Goal: Task Accomplishment & Management: Use online tool/utility

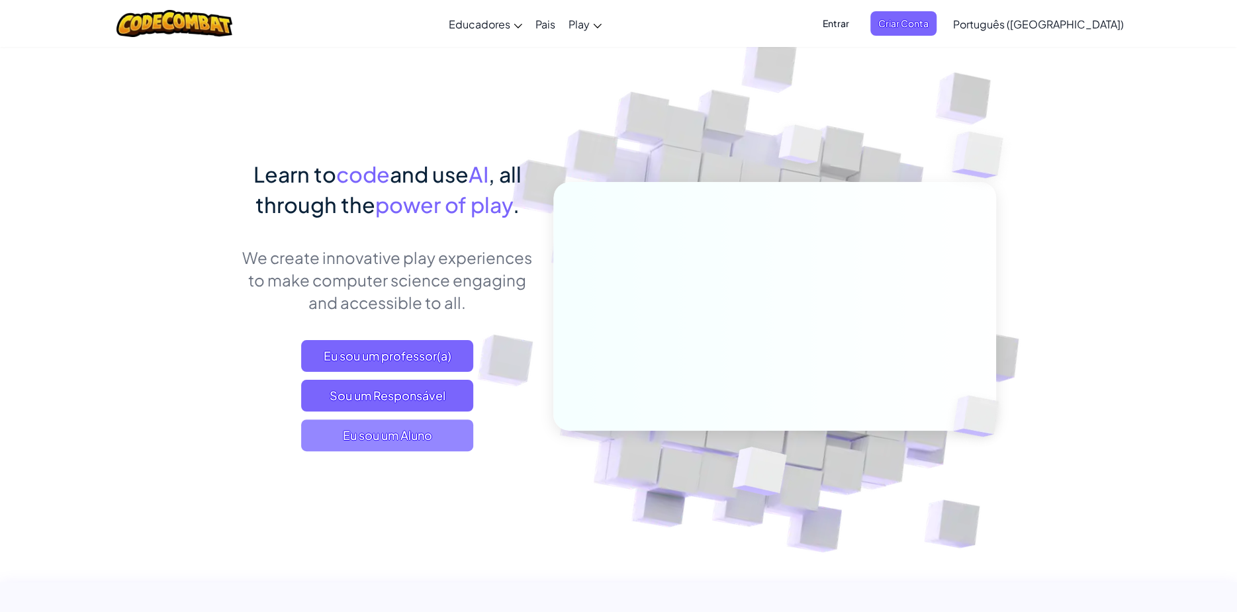
click at [428, 442] on span "Eu sou um Aluno" at bounding box center [387, 436] width 172 height 32
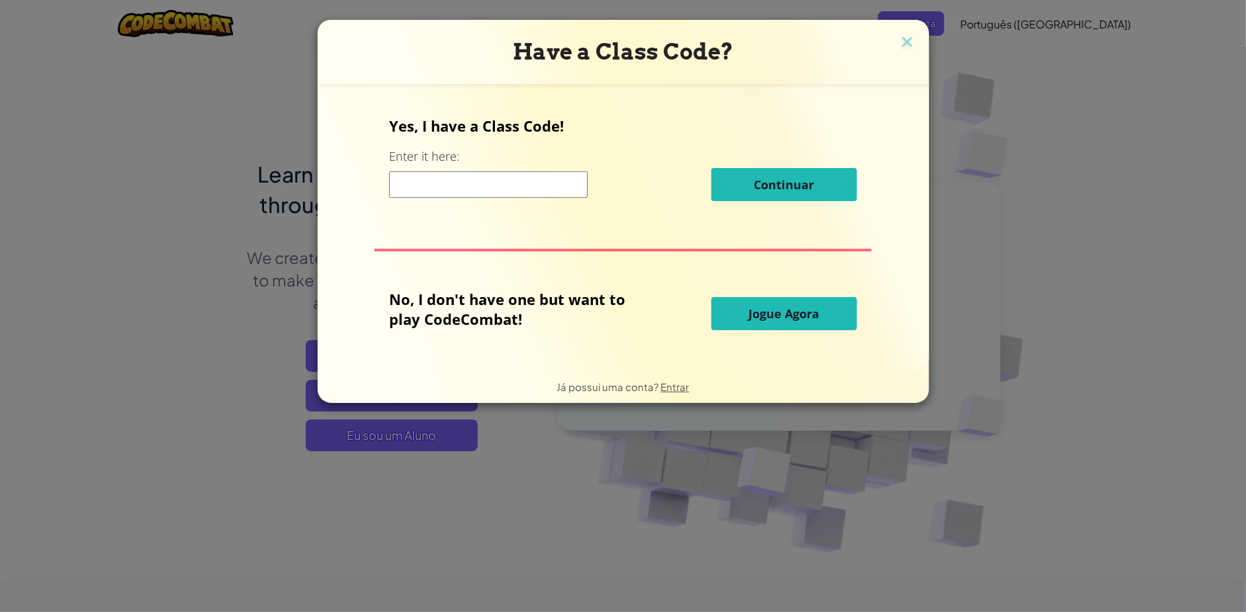
click at [727, 306] on button "Jogue Agora" at bounding box center [784, 313] width 146 height 33
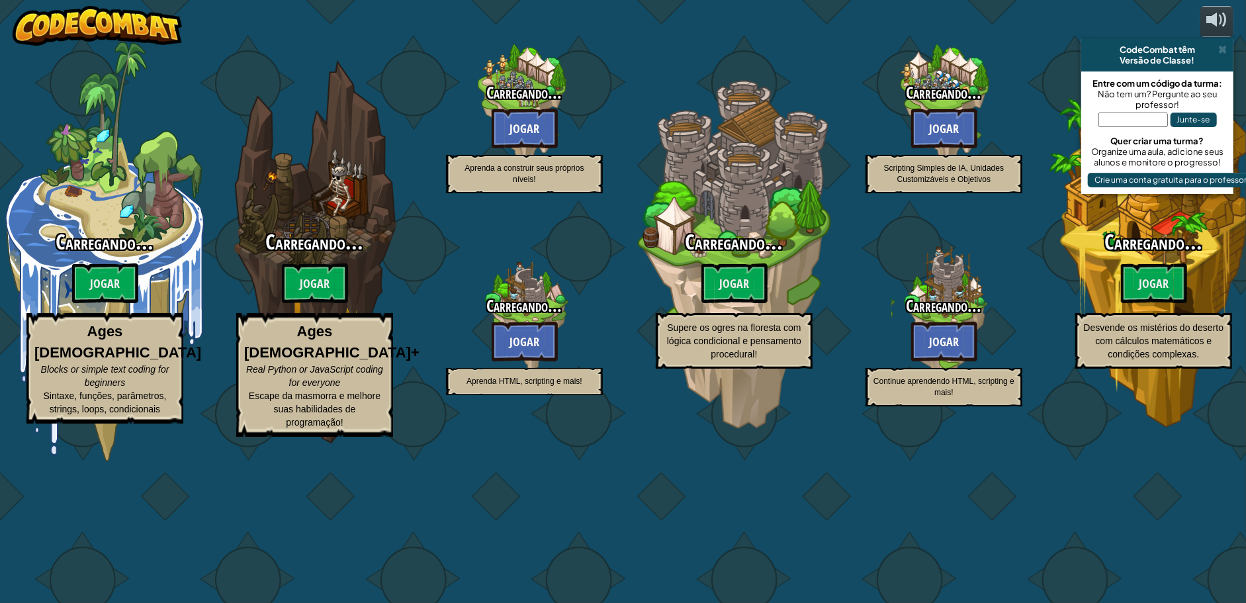
select select "pt-BR"
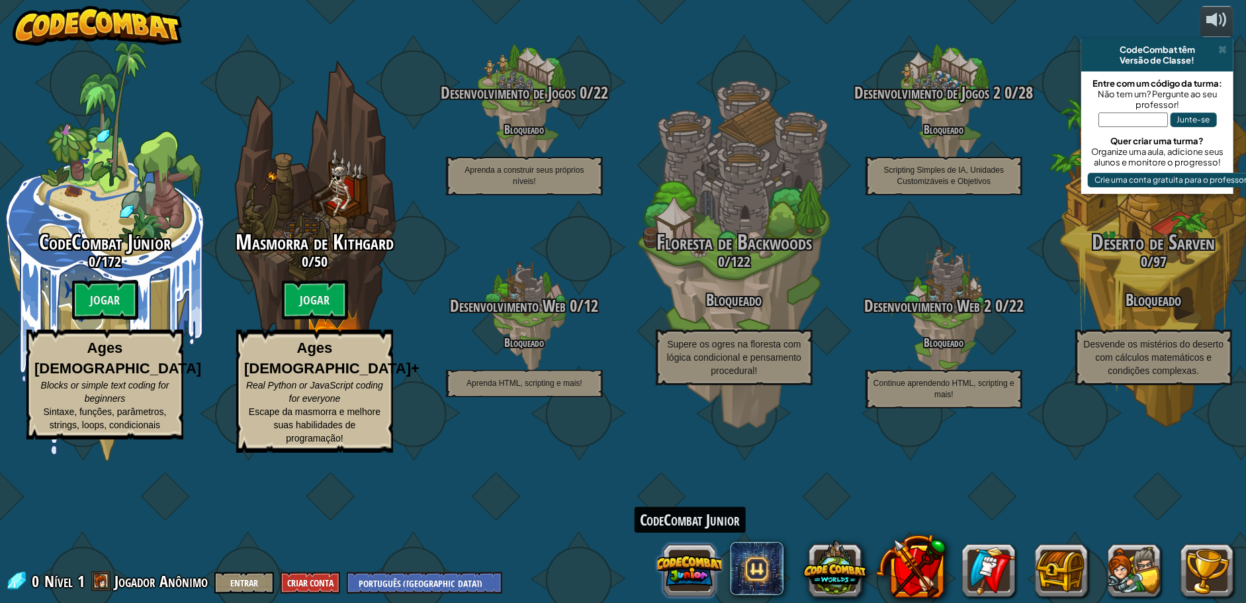
click at [686, 566] on button at bounding box center [690, 571] width 64 height 64
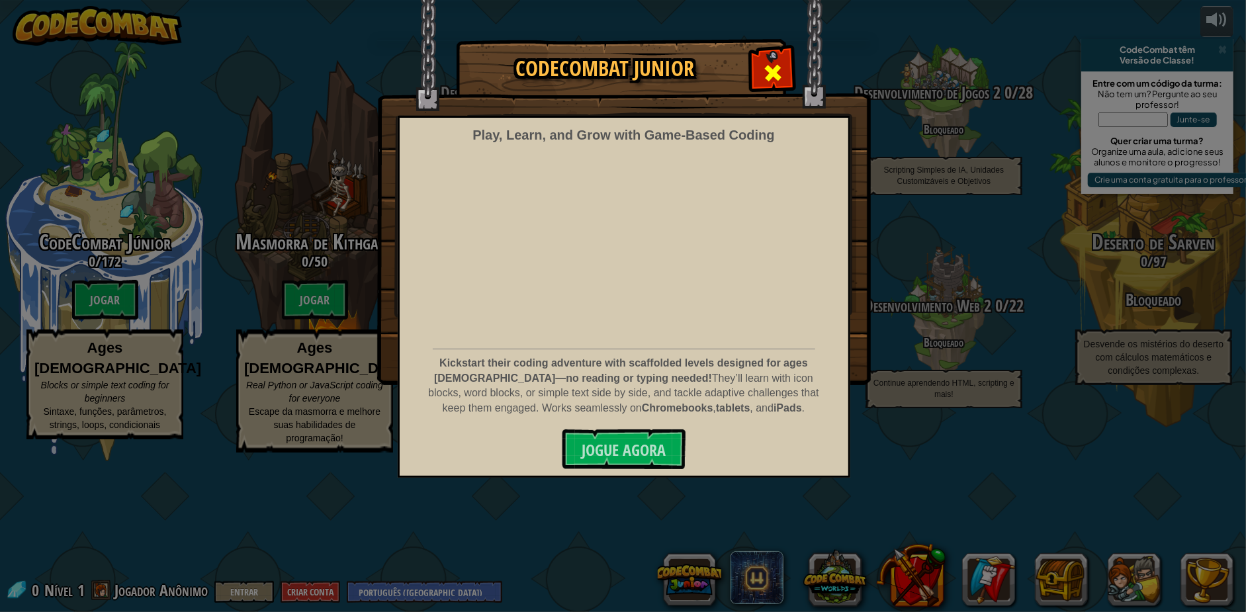
click at [753, 68] on div at bounding box center [773, 71] width 42 height 42
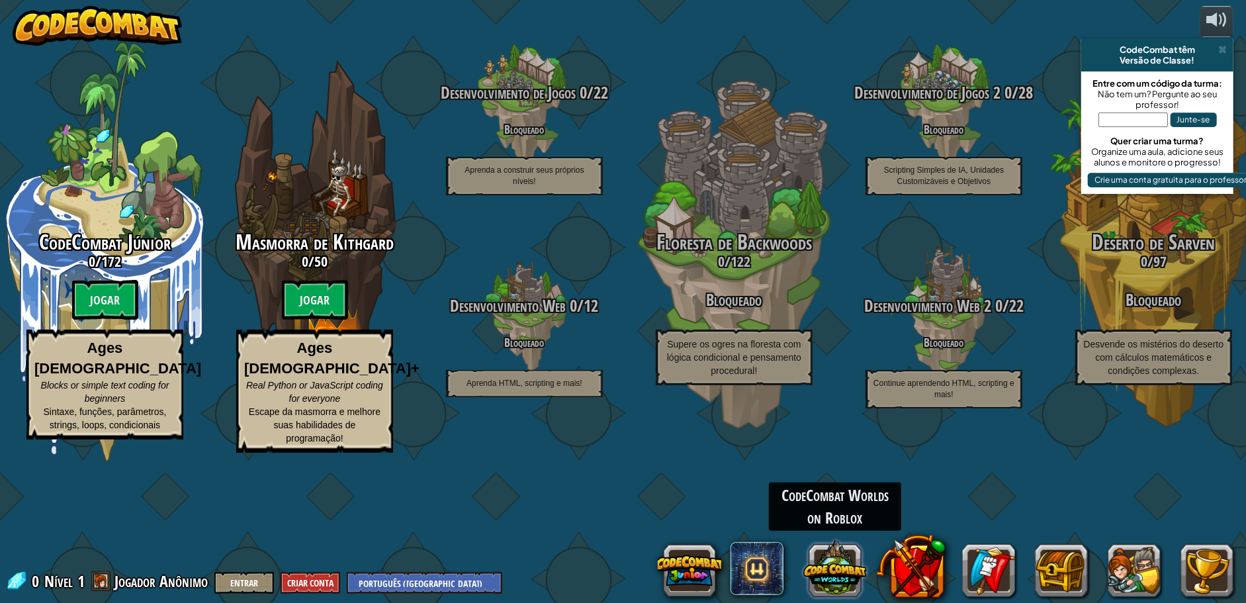
click at [823, 567] on button at bounding box center [835, 568] width 64 height 64
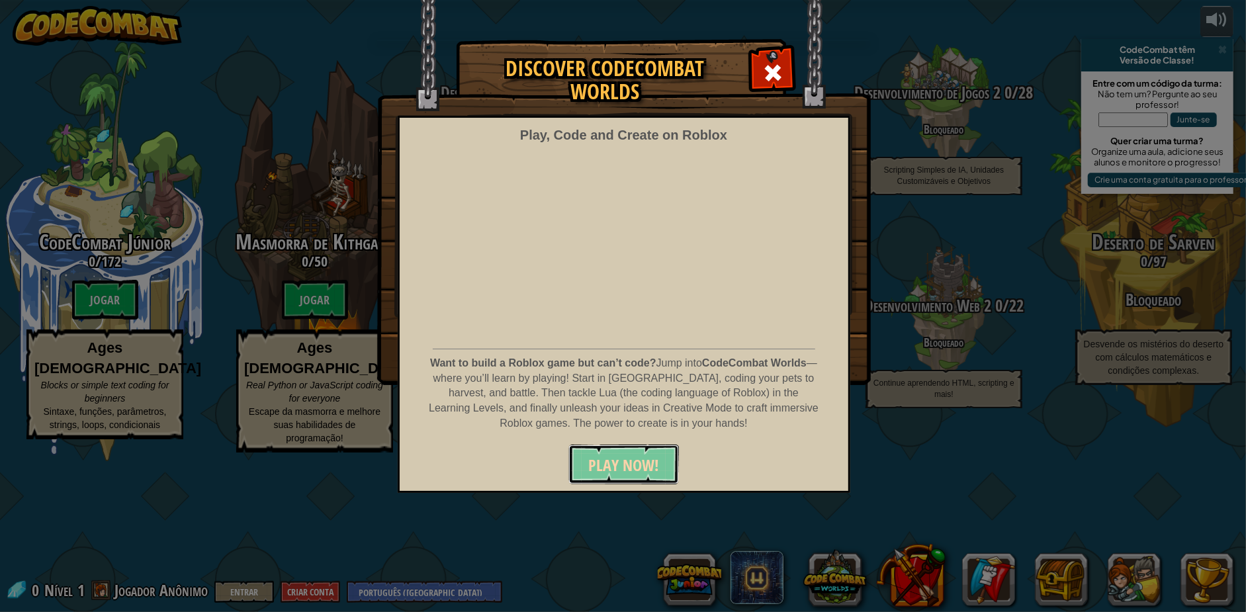
click at [629, 461] on span "PLAY NOW!" at bounding box center [623, 465] width 71 height 21
